Goal: Task Accomplishment & Management: Manage account settings

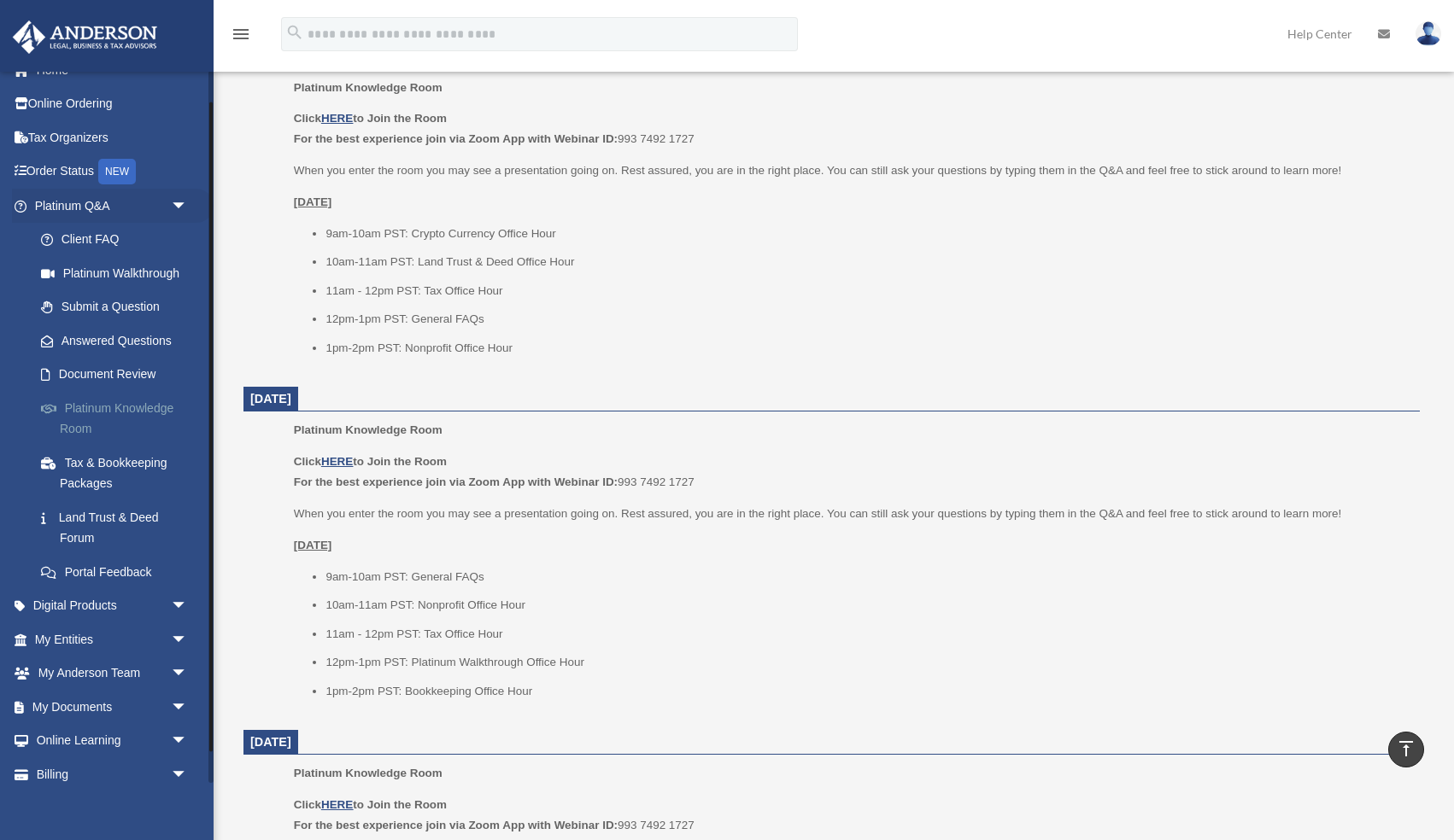
scroll to position [68, 0]
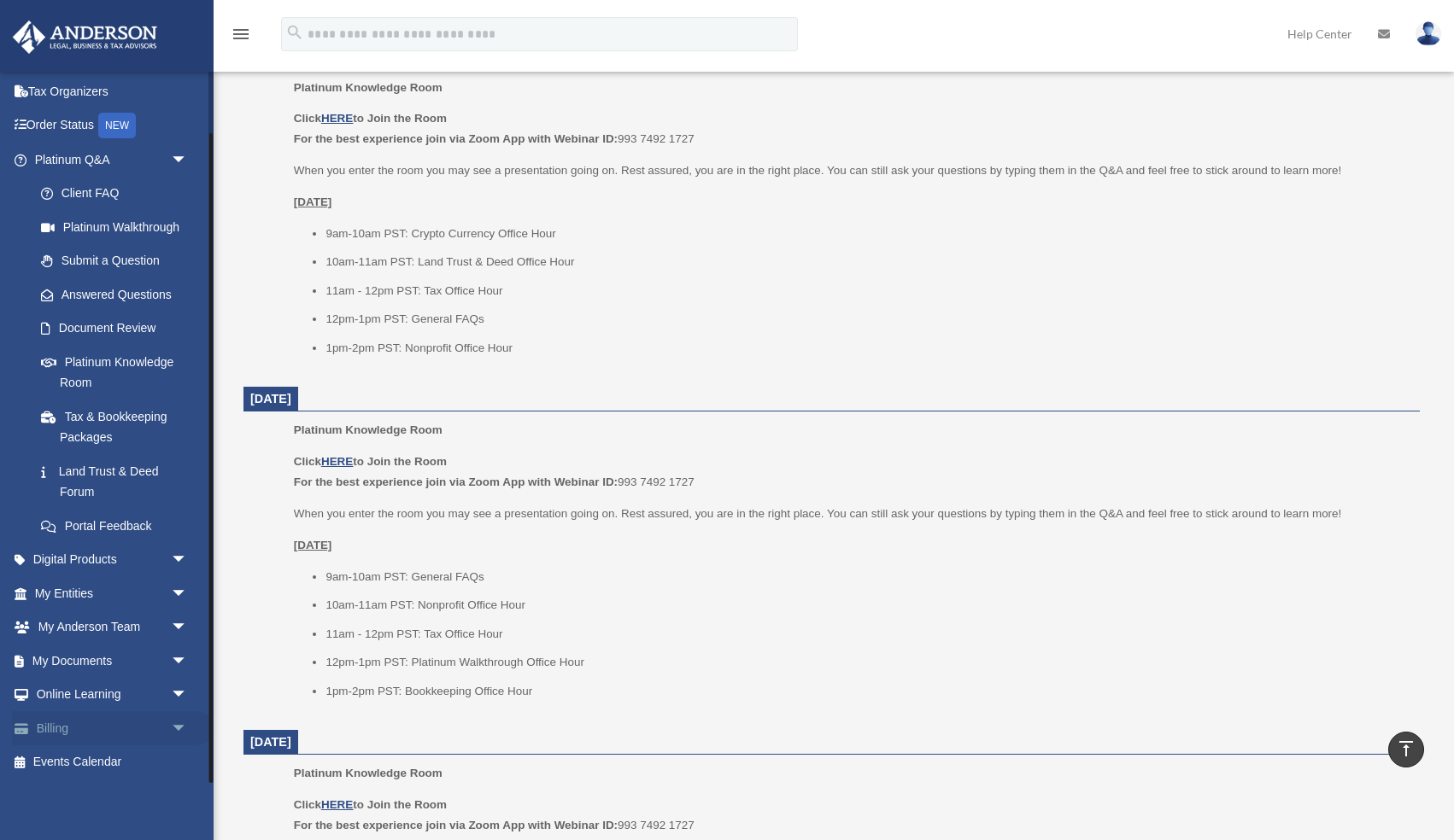
click at [179, 728] on span "arrow_drop_down" at bounding box center [187, 729] width 34 height 35
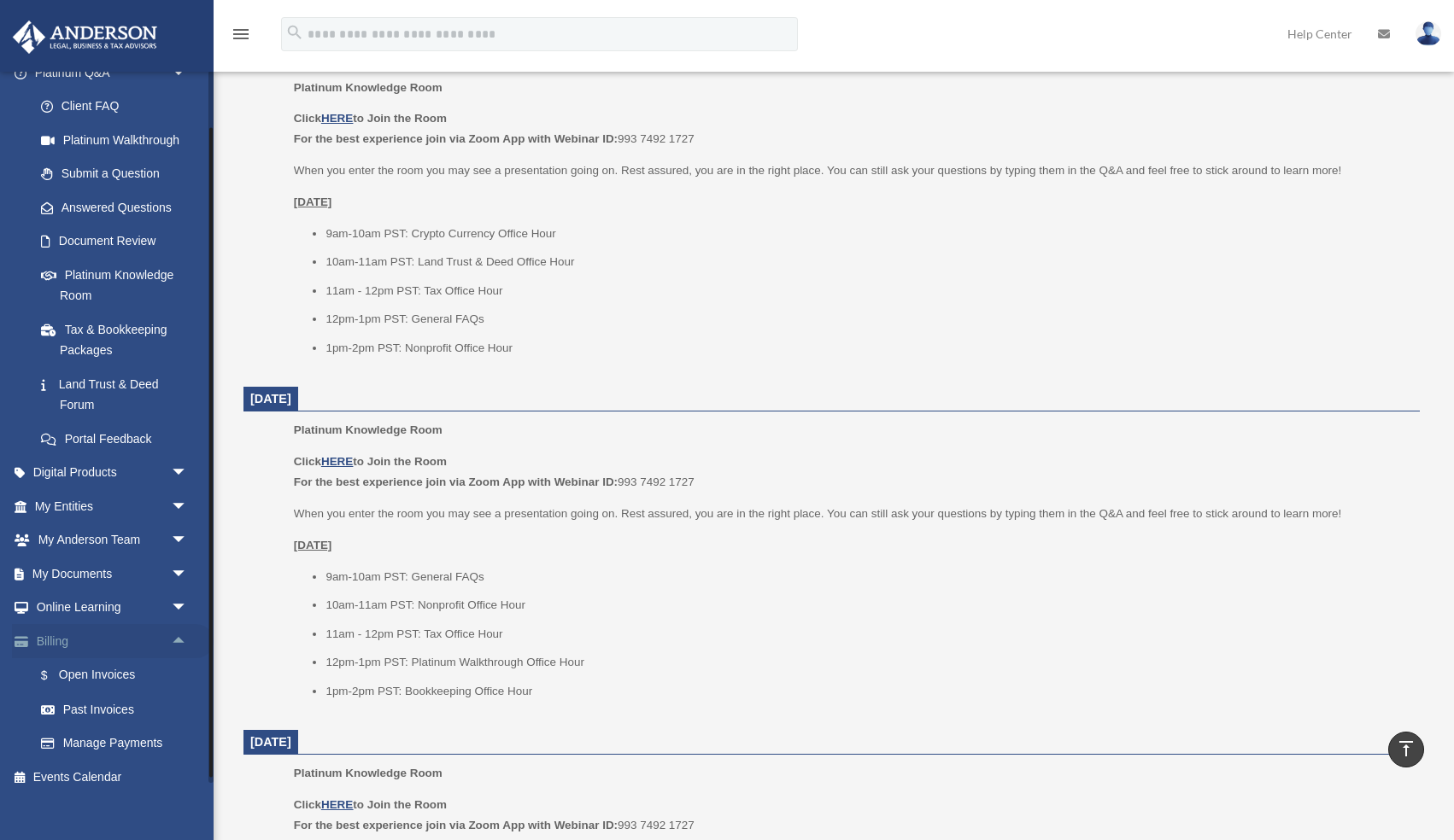
scroll to position [169, 0]
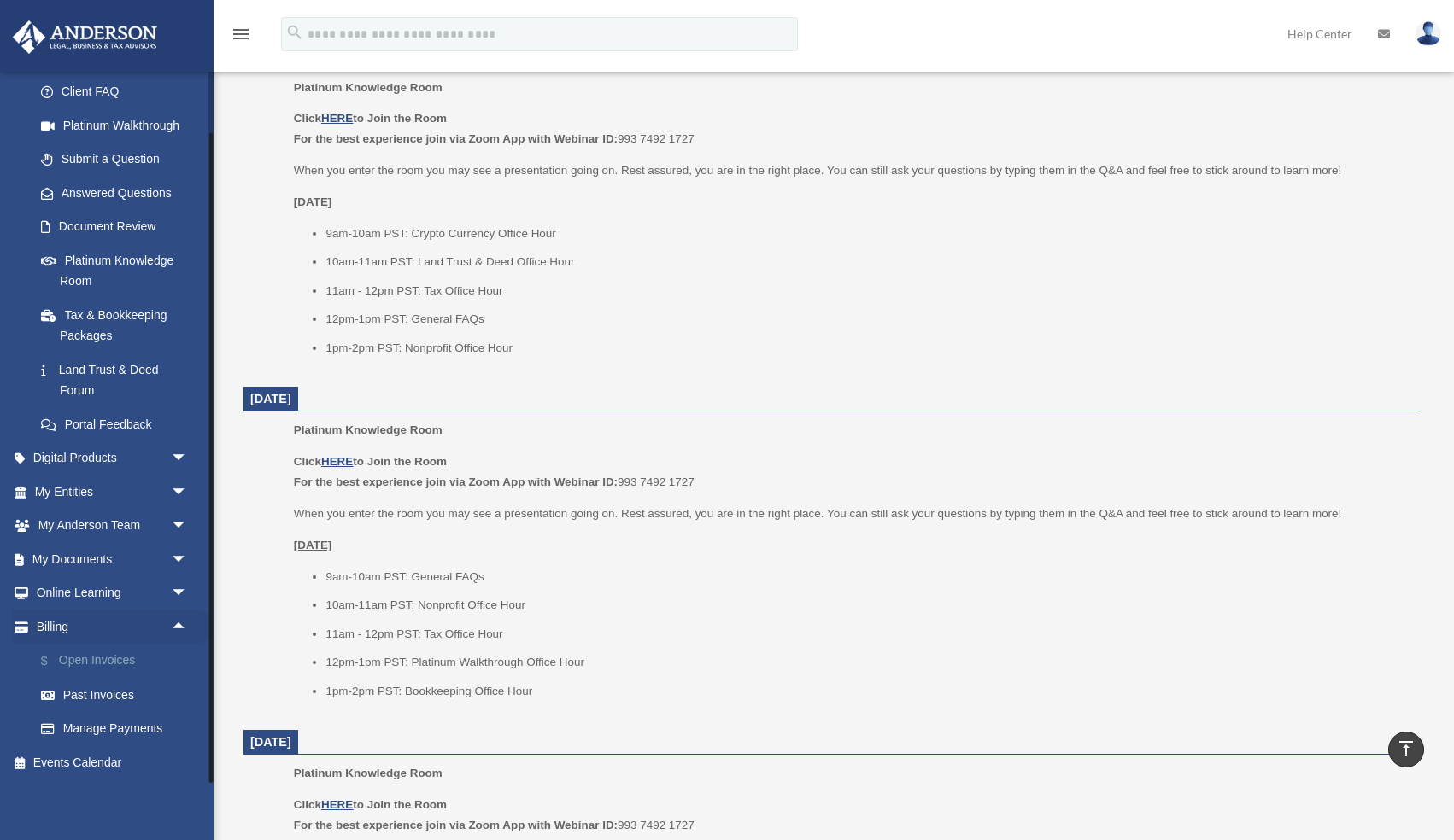
click at [111, 658] on link "$ Open Invoices" at bounding box center [119, 661] width 190 height 35
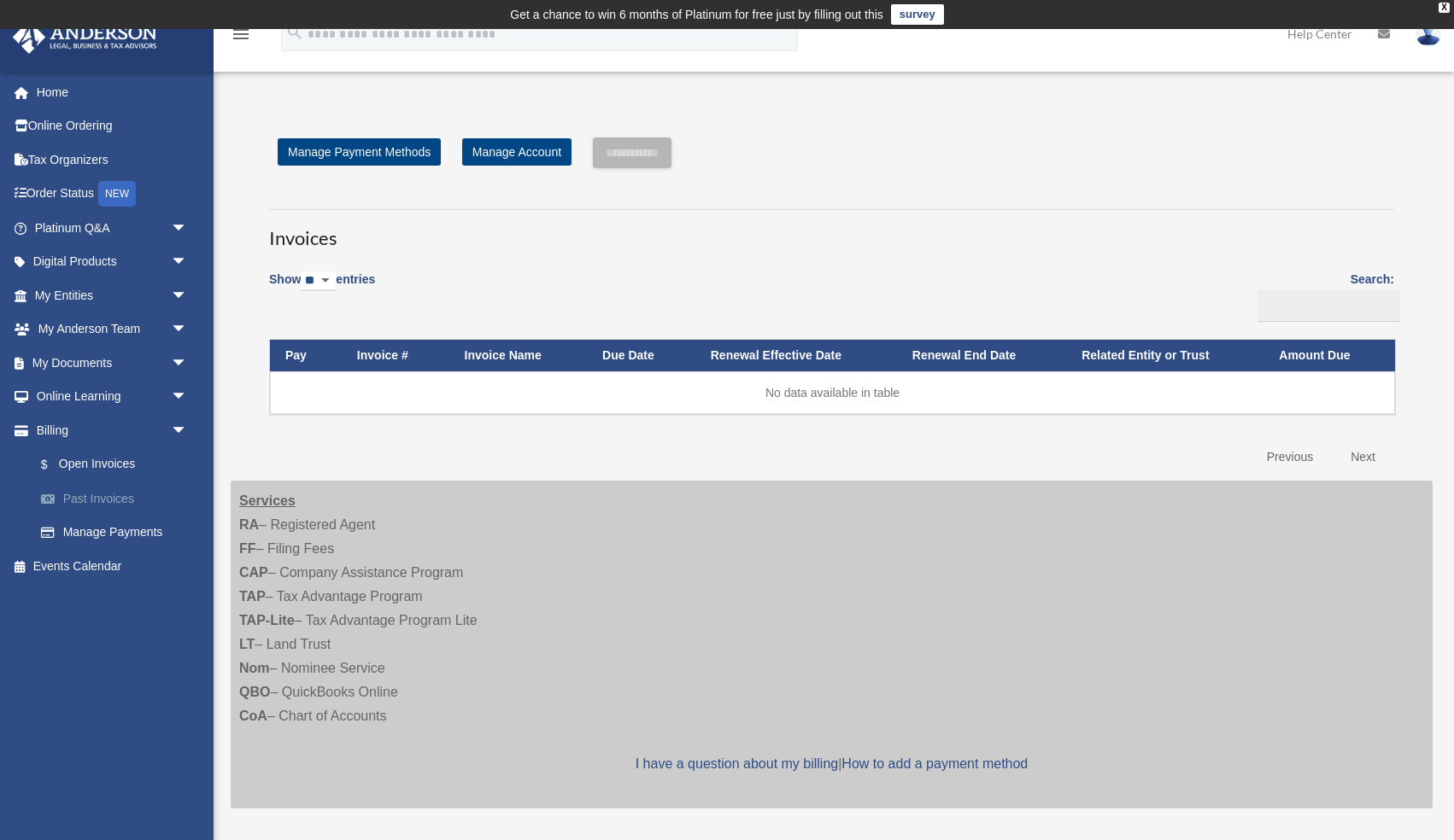
click at [79, 498] on link "Past Invoices" at bounding box center [119, 497] width 190 height 34
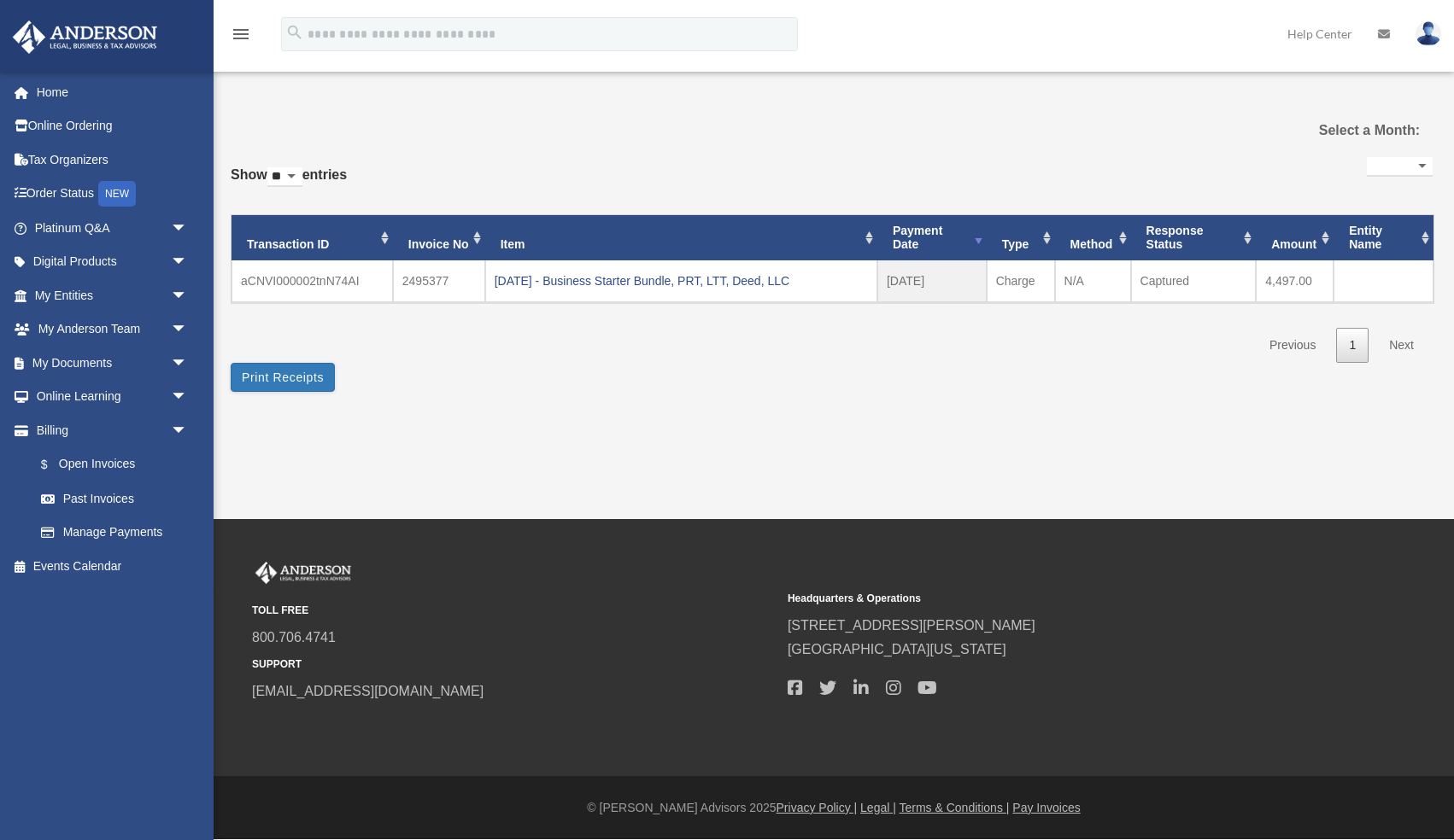
select select
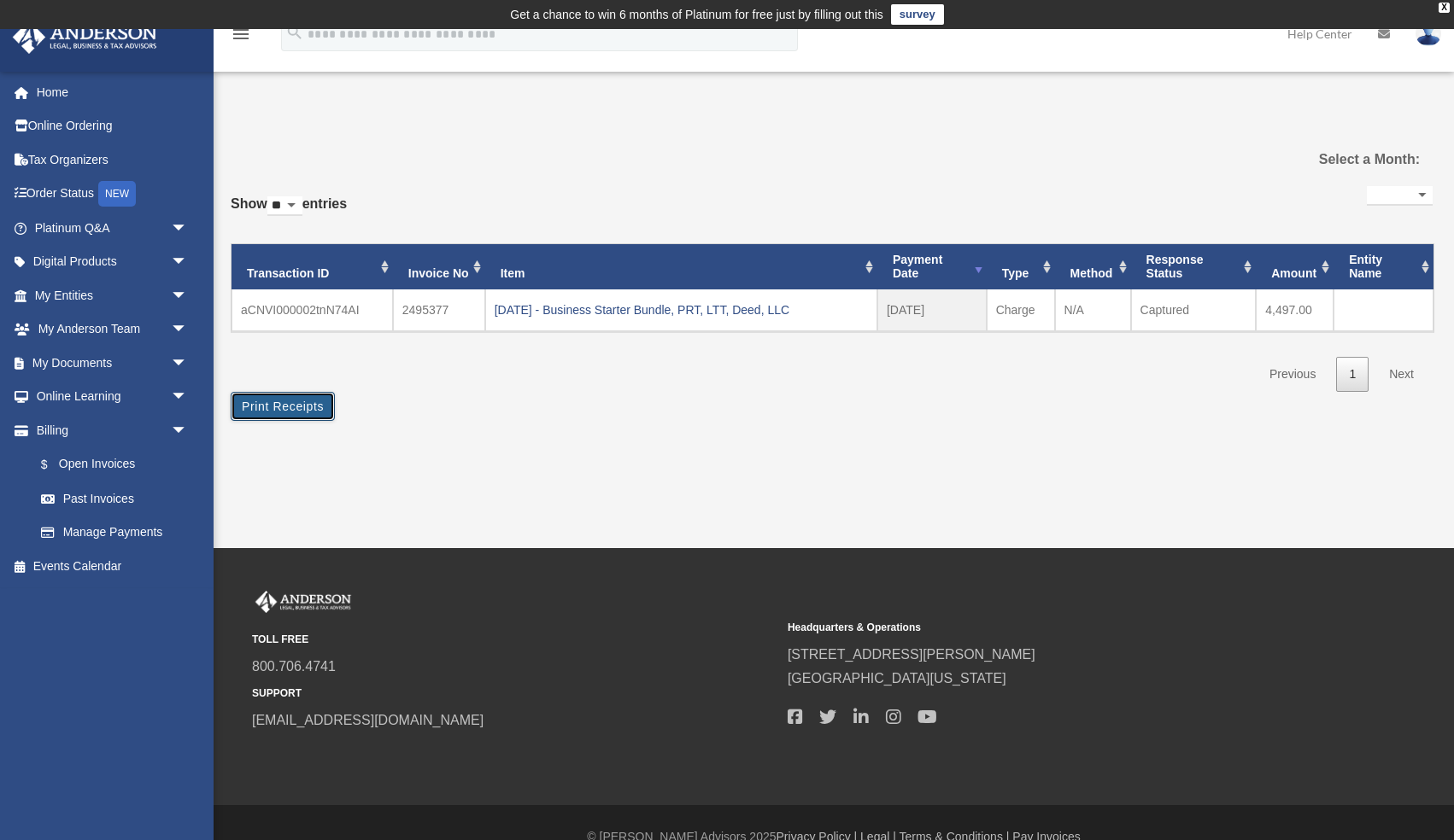
click at [294, 404] on button "Print Receipts" at bounding box center [283, 406] width 104 height 29
click at [147, 332] on link "My Anderson Team arrow_drop_down" at bounding box center [112, 329] width 201 height 34
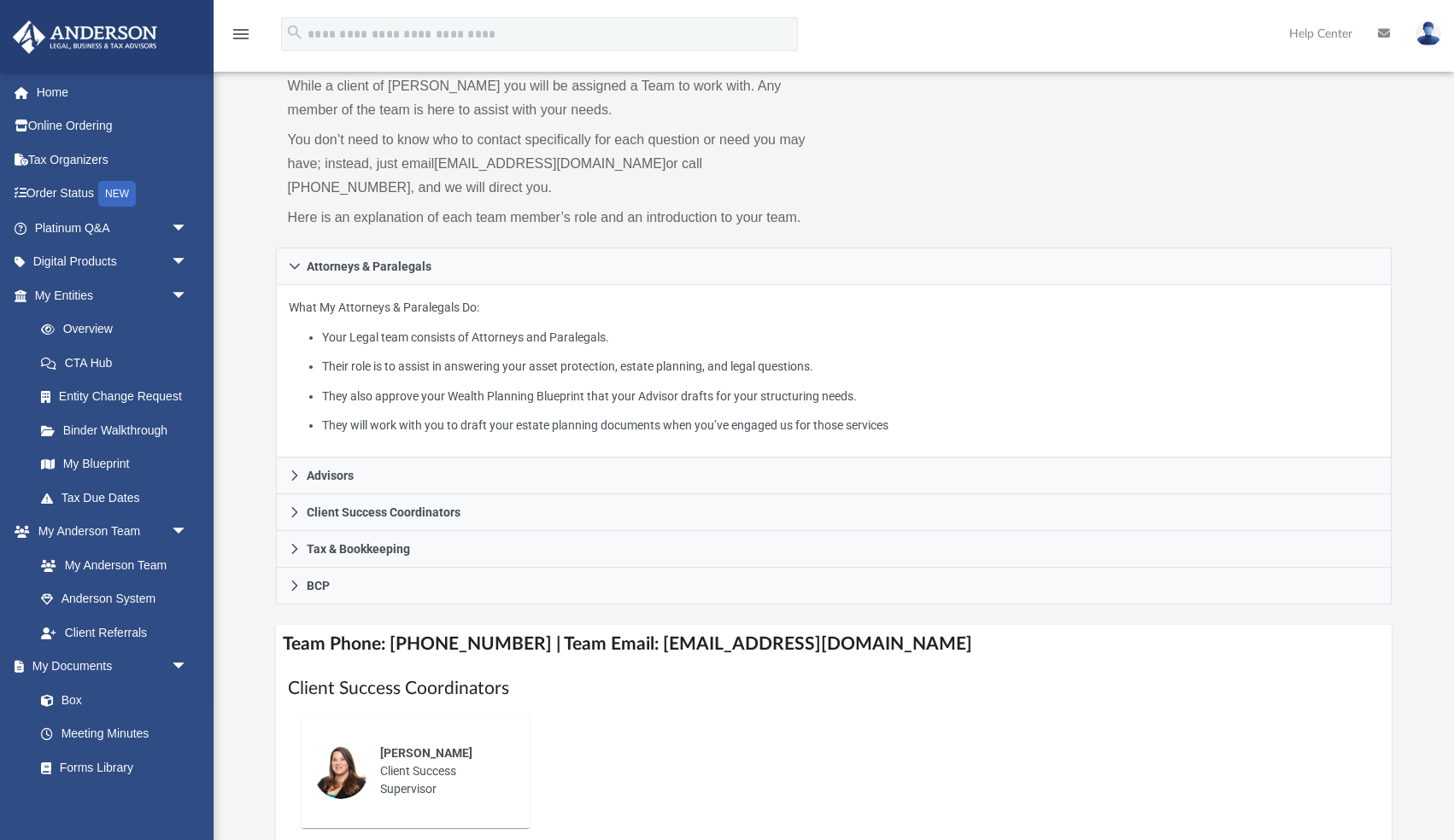
scroll to position [137, 0]
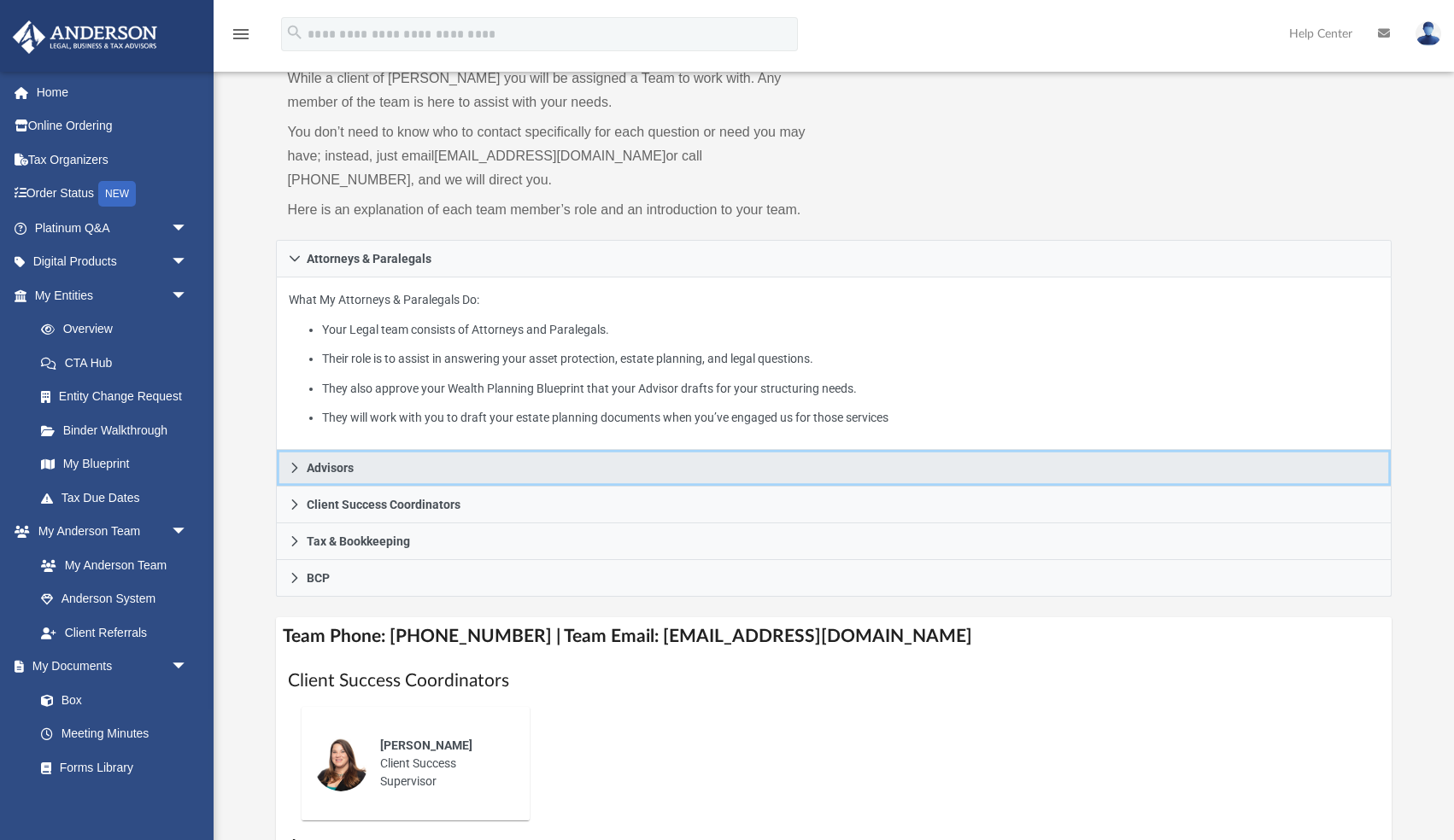
click at [292, 465] on icon at bounding box center [294, 467] width 12 height 12
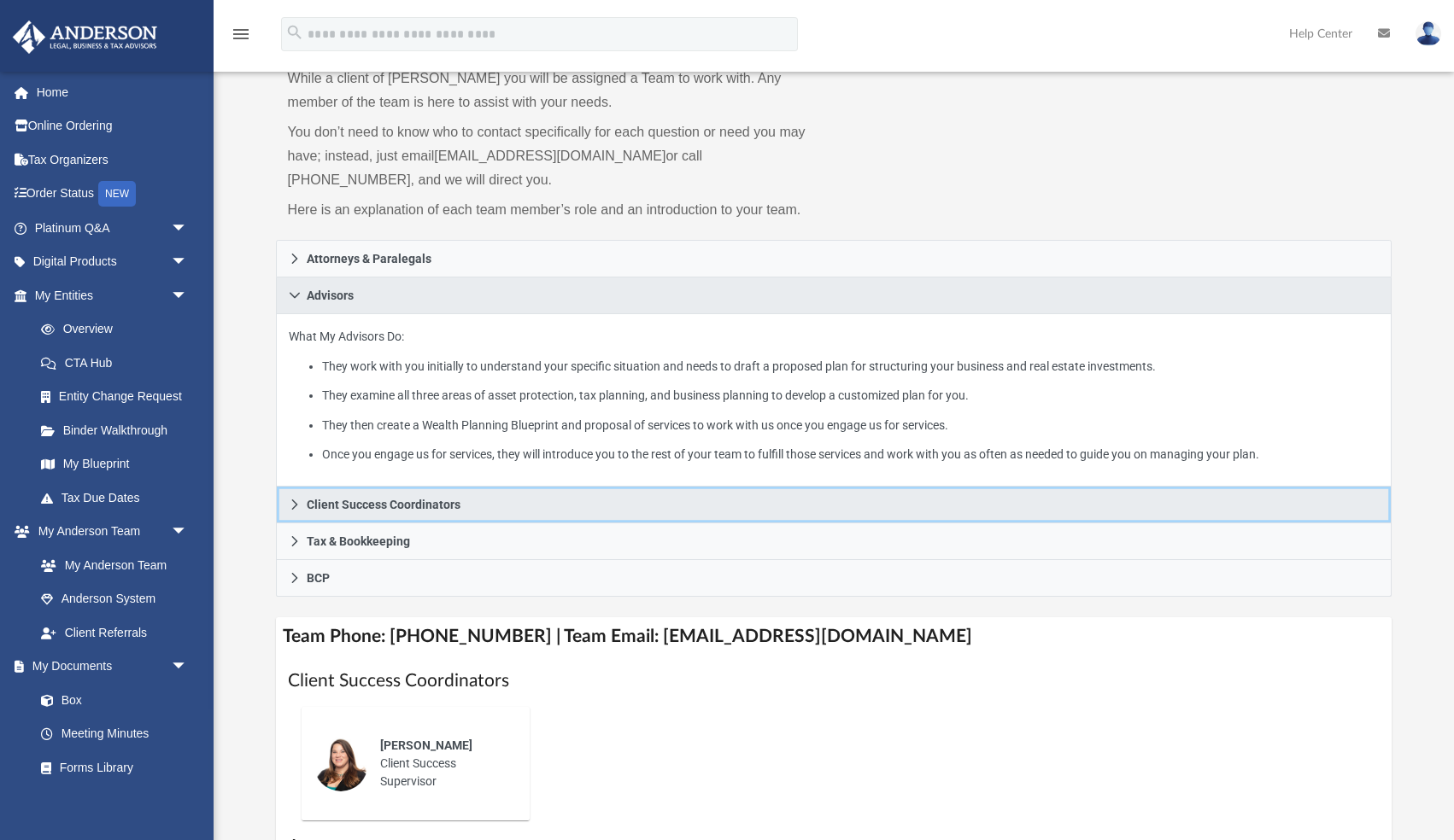
click at [294, 504] on icon at bounding box center [294, 504] width 6 height 10
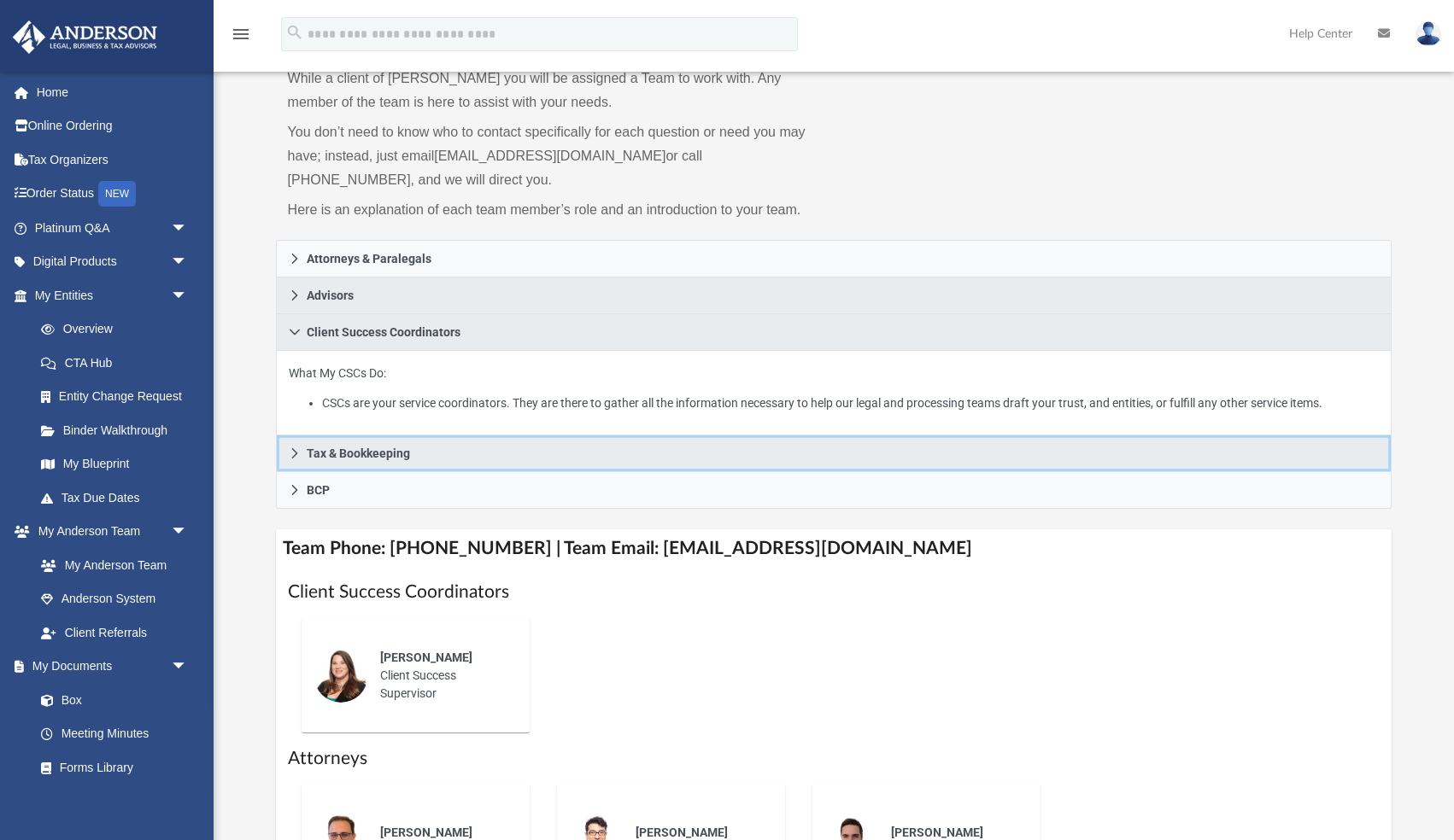
click at [292, 454] on icon at bounding box center [294, 453] width 12 height 12
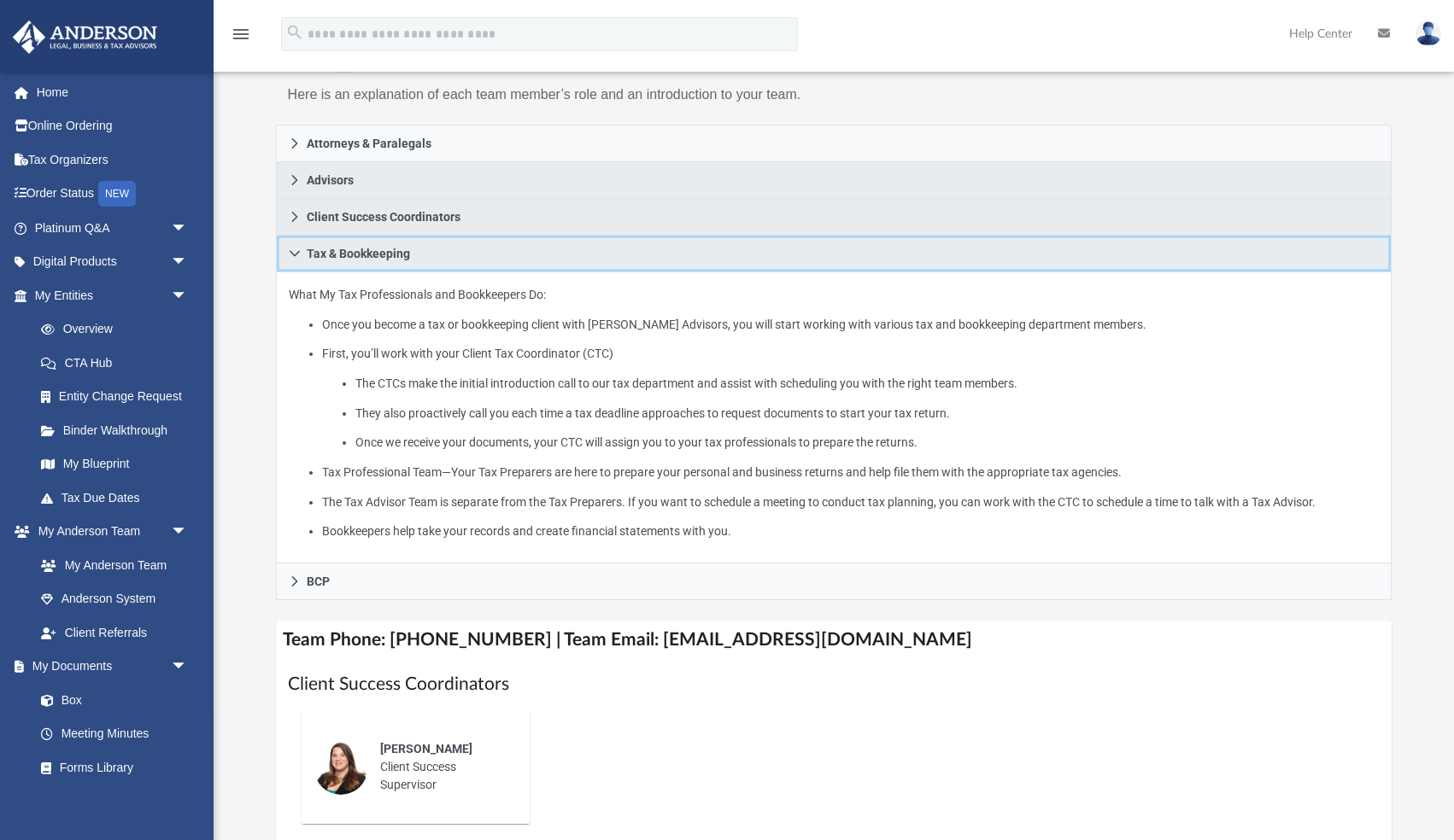
scroll to position [263, 0]
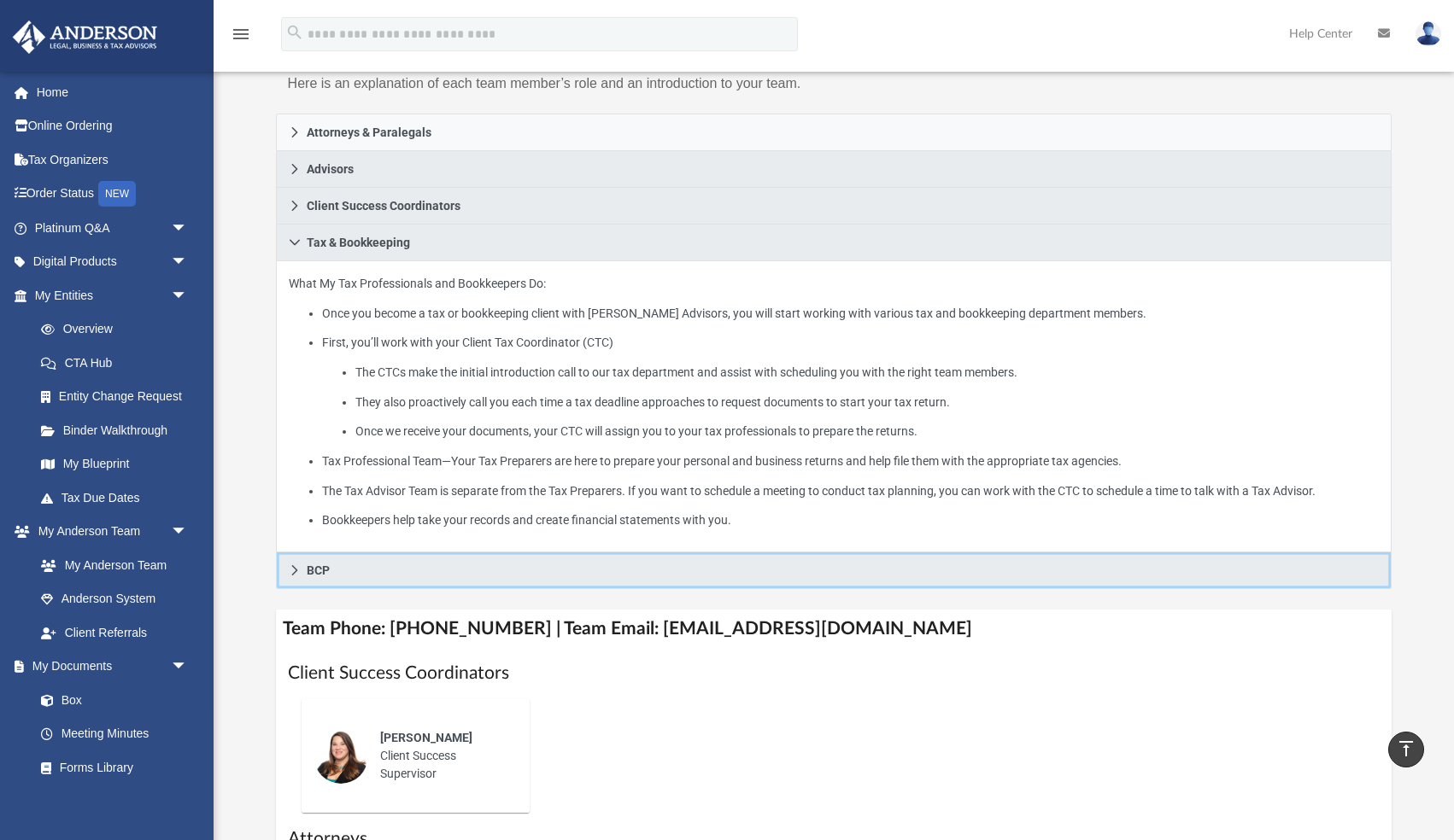
click at [297, 567] on icon at bounding box center [294, 569] width 12 height 12
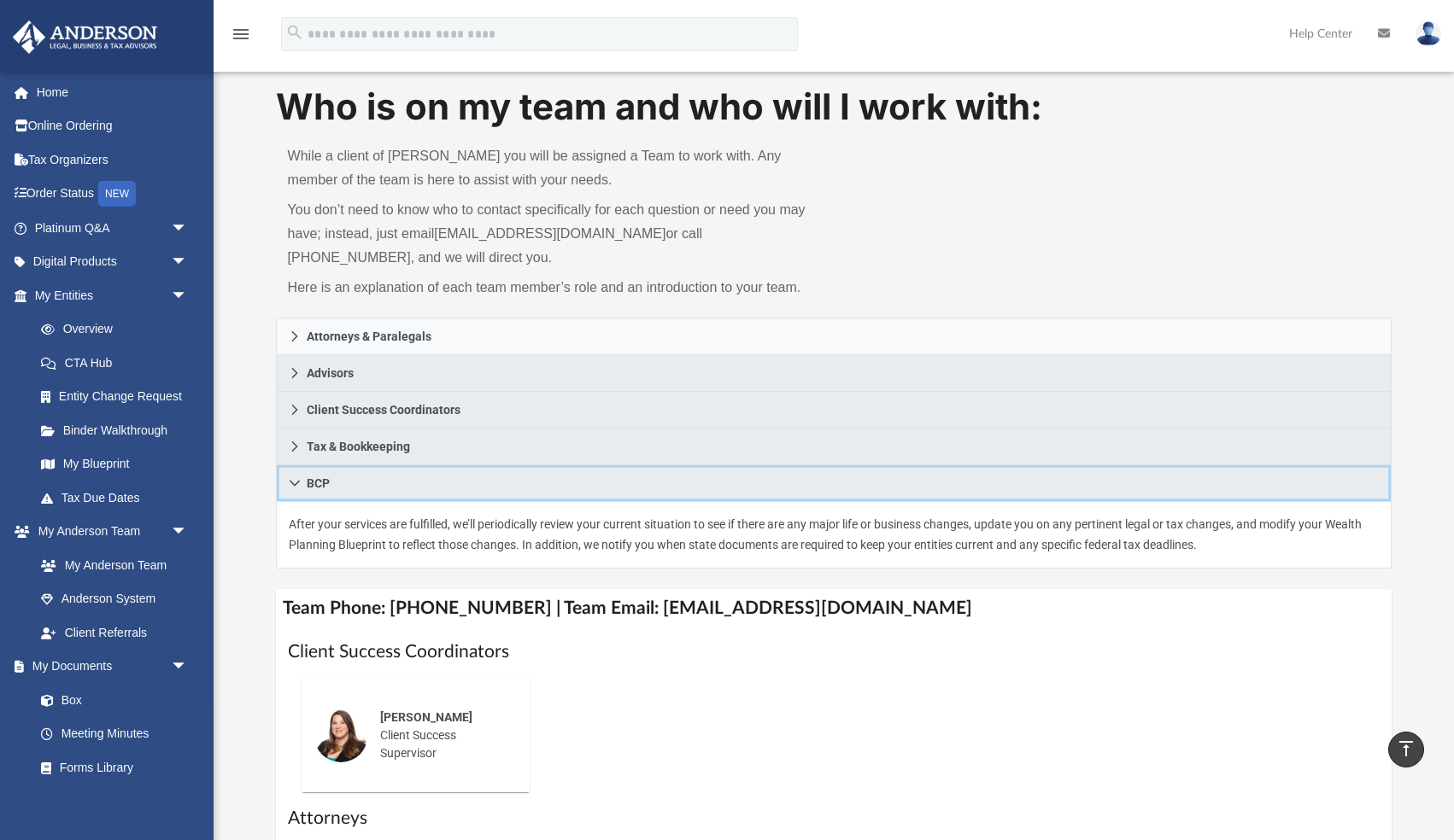
scroll to position [0, 0]
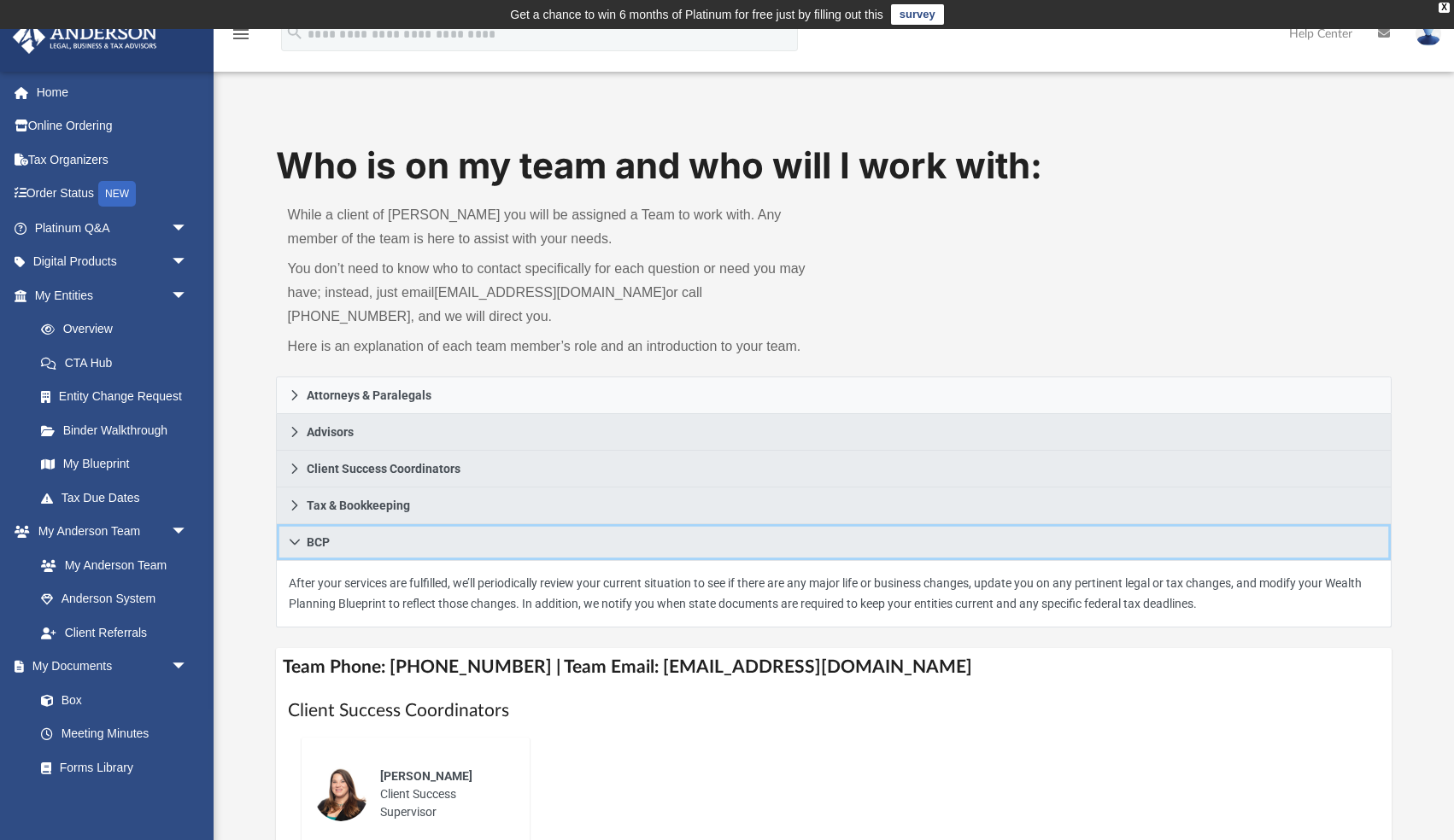
click at [295, 536] on icon at bounding box center [294, 541] width 12 height 12
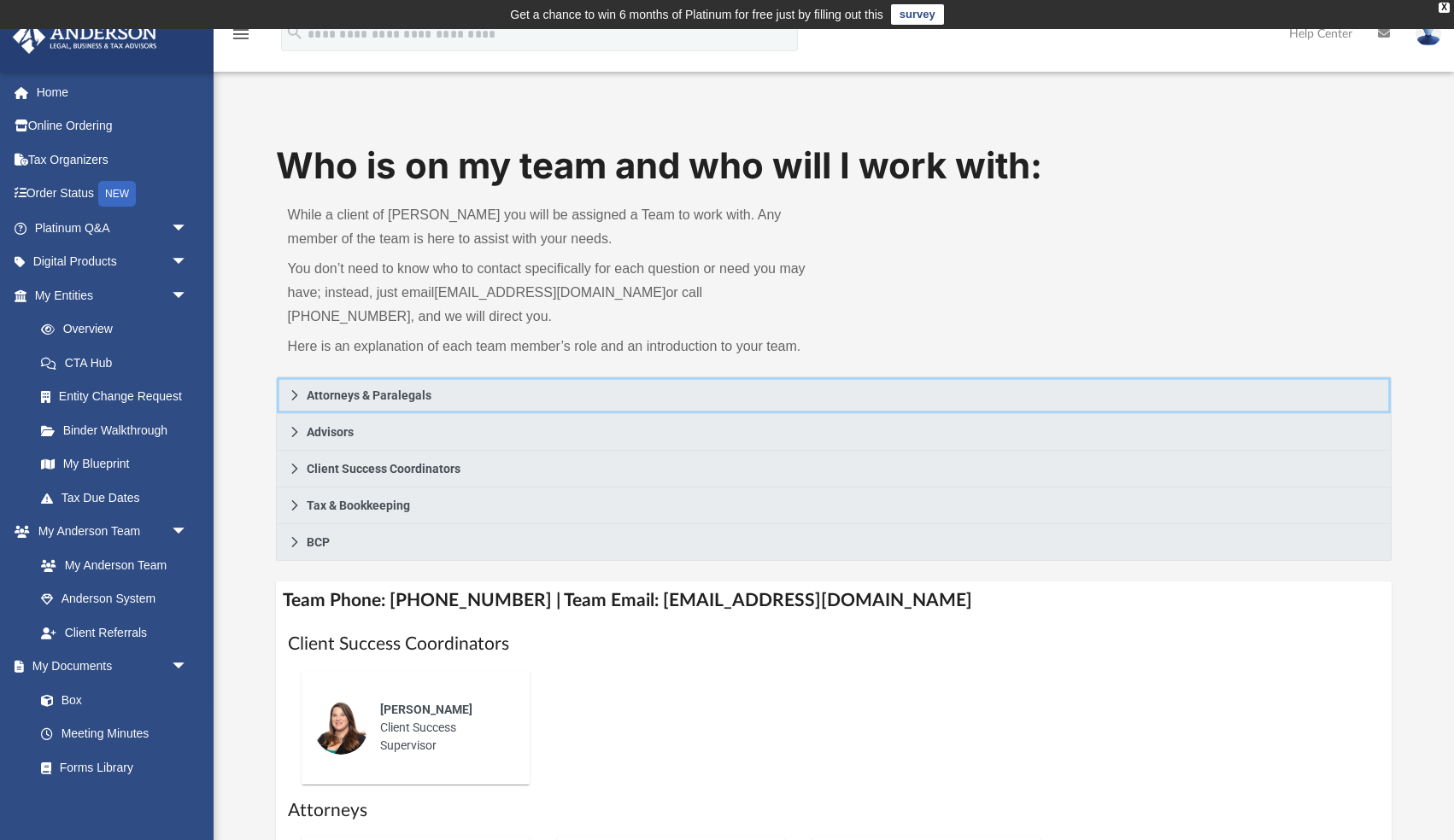
click at [292, 393] on icon at bounding box center [294, 394] width 12 height 12
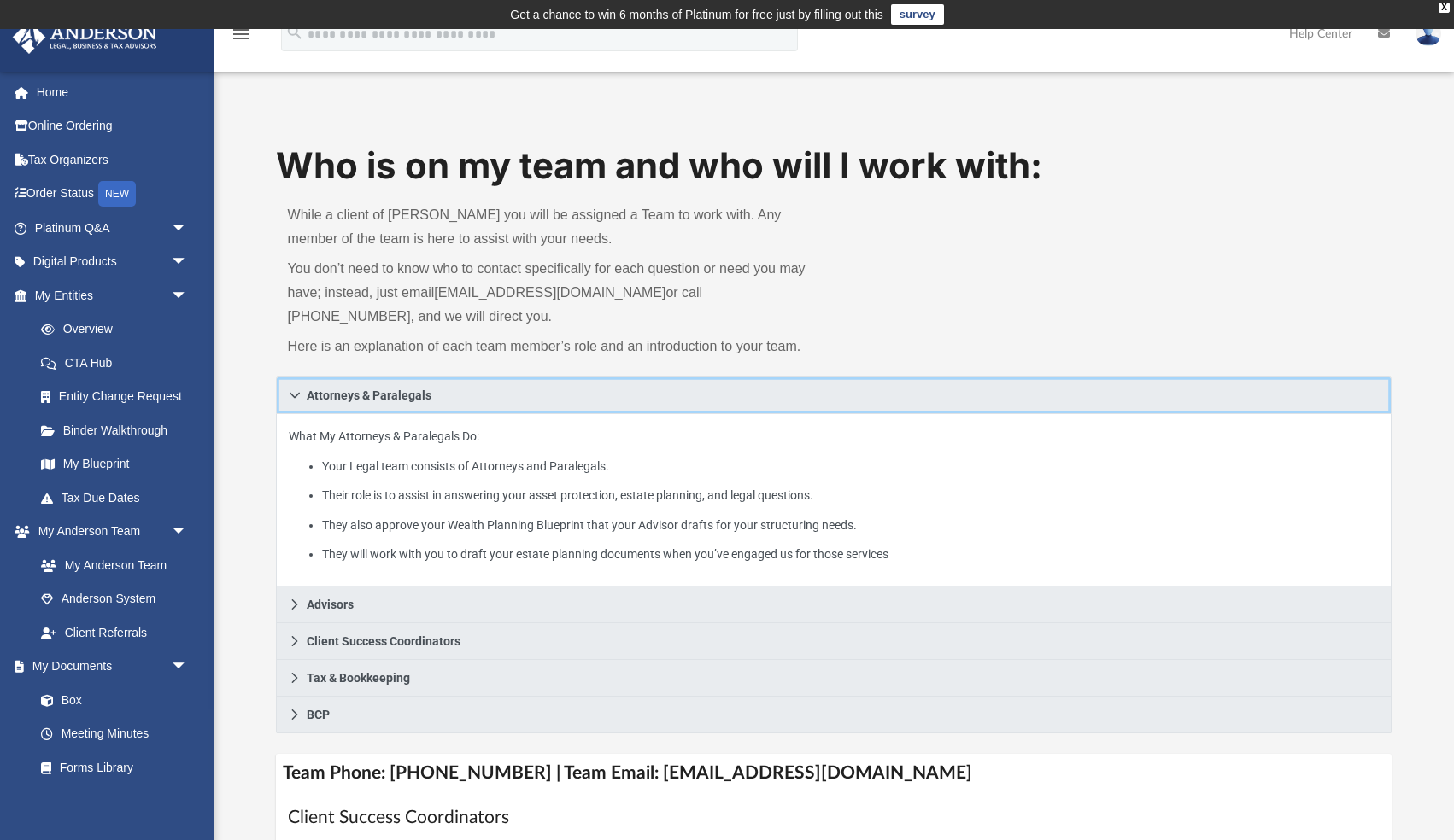
click at [292, 393] on icon at bounding box center [294, 394] width 12 height 12
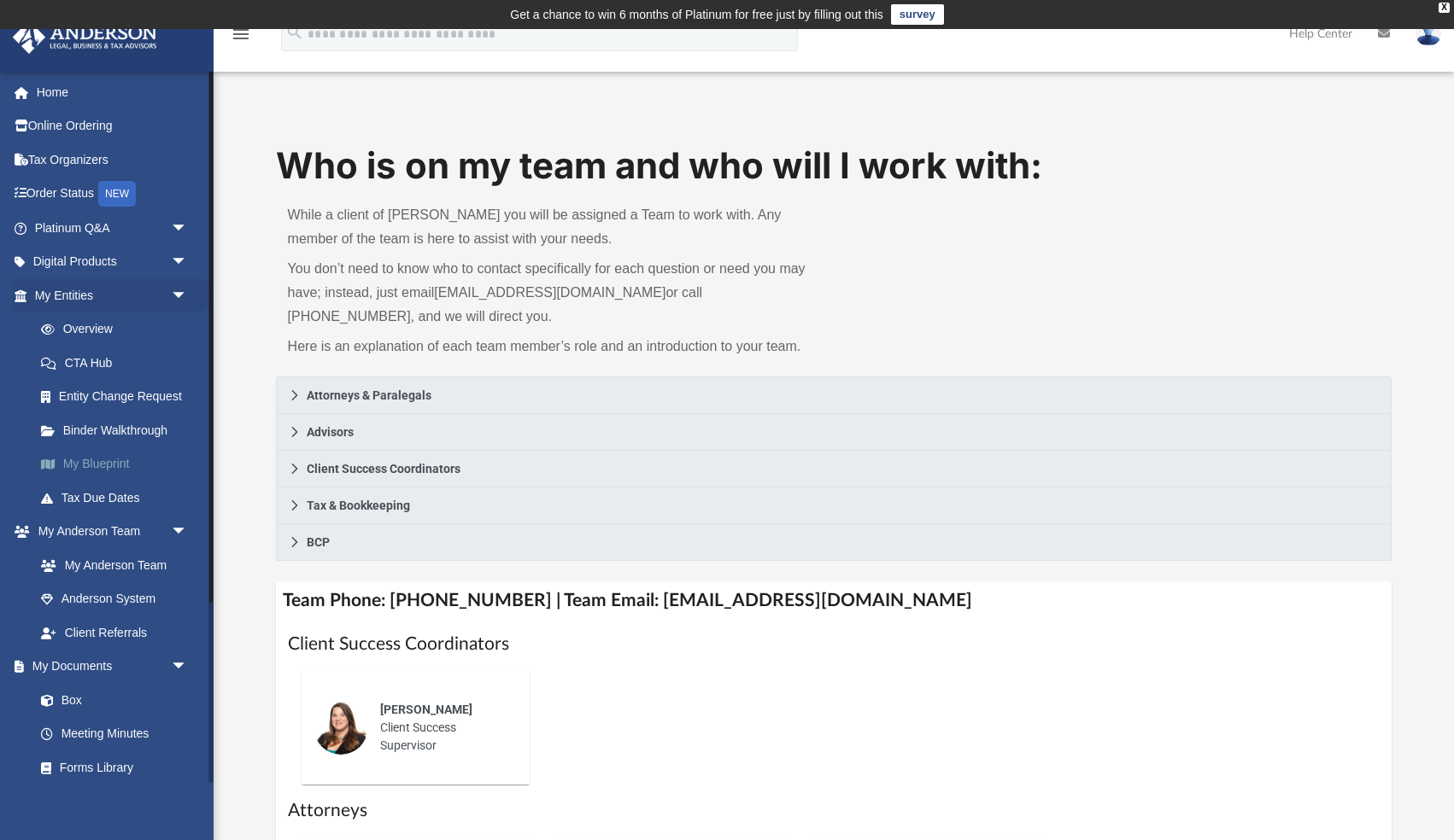
click at [75, 464] on link "My Blueprint" at bounding box center [119, 464] width 190 height 34
